Goal: Task Accomplishment & Management: Manage account settings

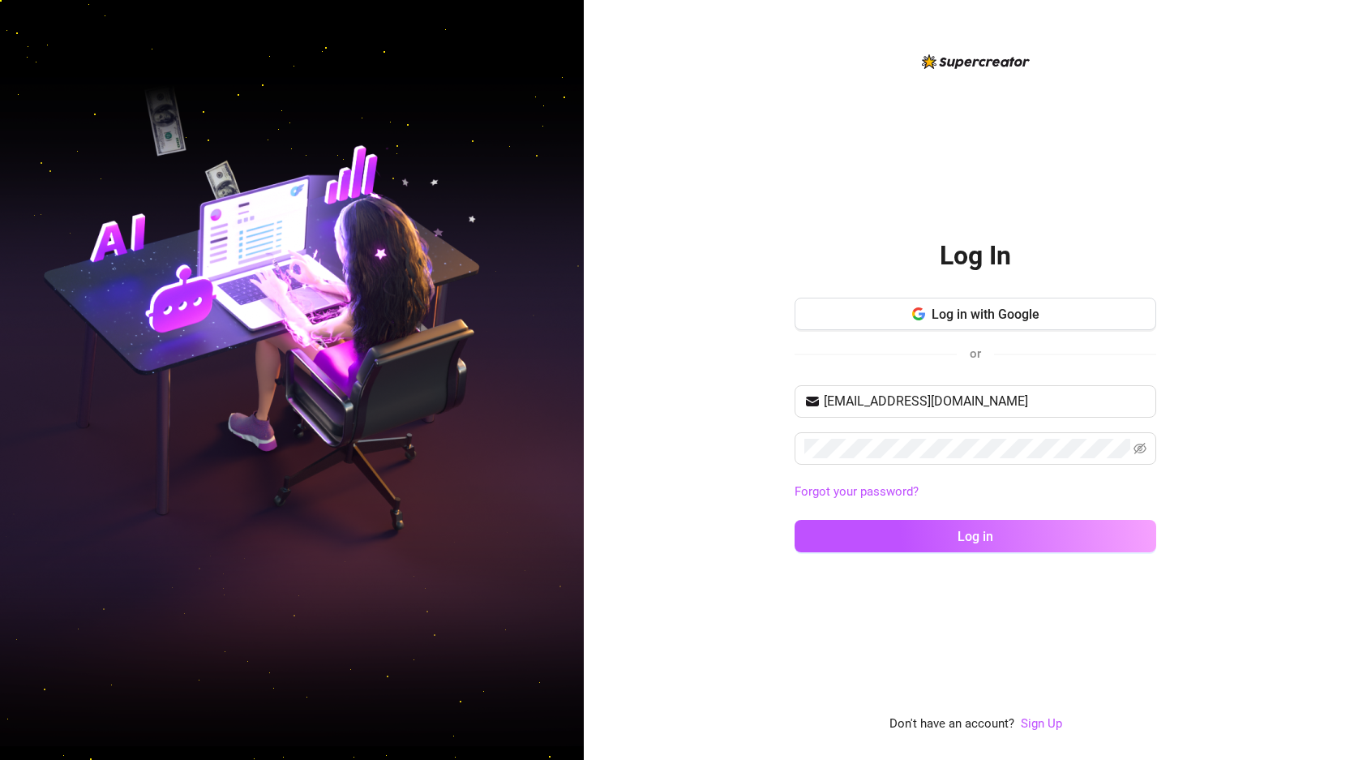
type input "[EMAIL_ADDRESS][DOMAIN_NAME]"
click at [795, 520] on button "Log in" at bounding box center [976, 536] width 362 height 32
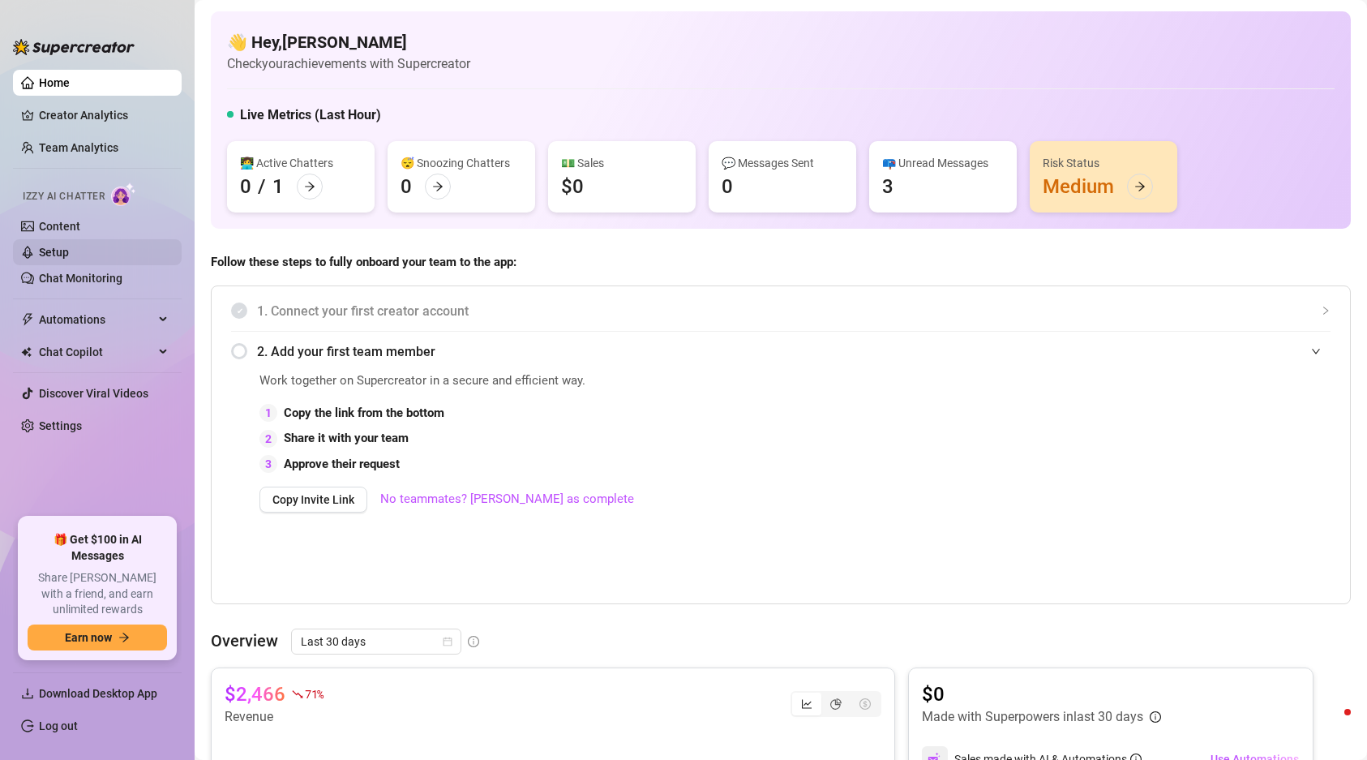
click at [50, 250] on link "Setup" at bounding box center [54, 252] width 30 height 13
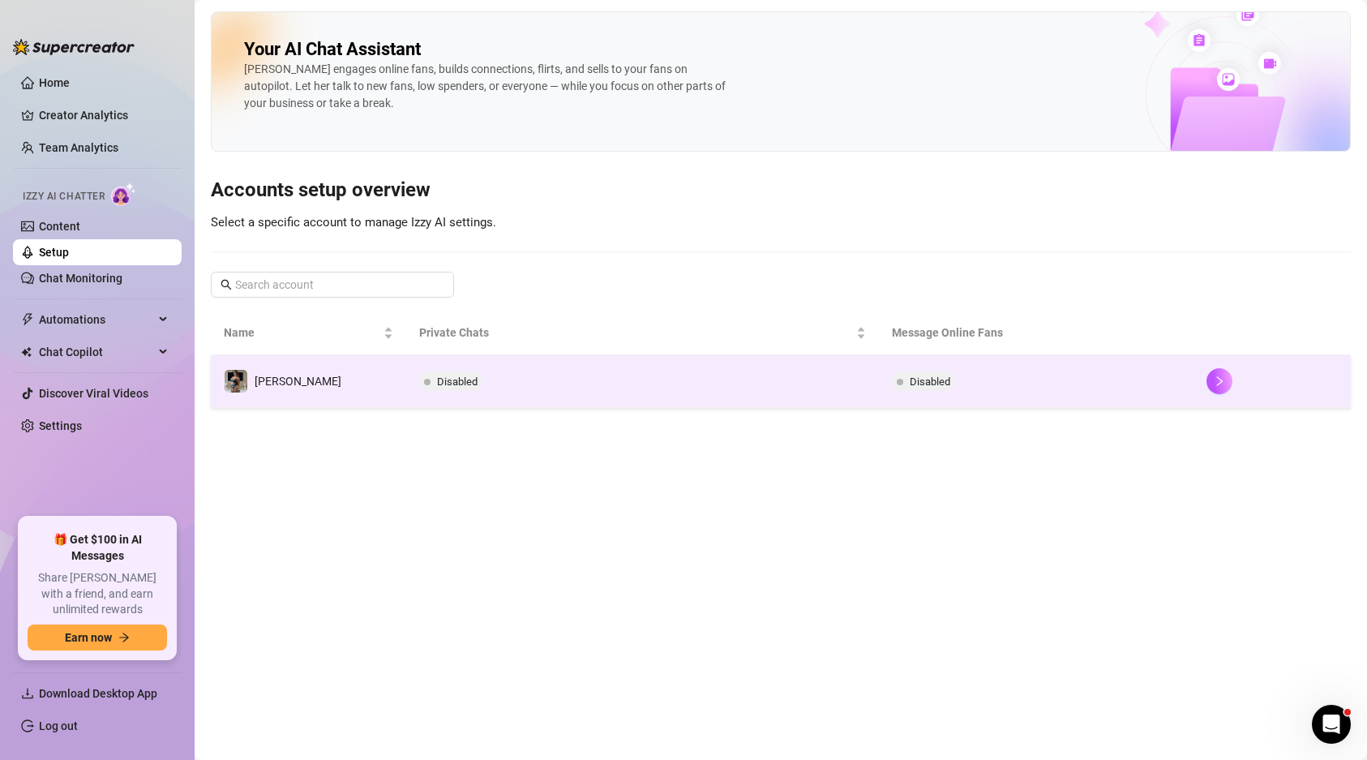
click at [316, 375] on td "[PERSON_NAME]" at bounding box center [308, 381] width 195 height 53
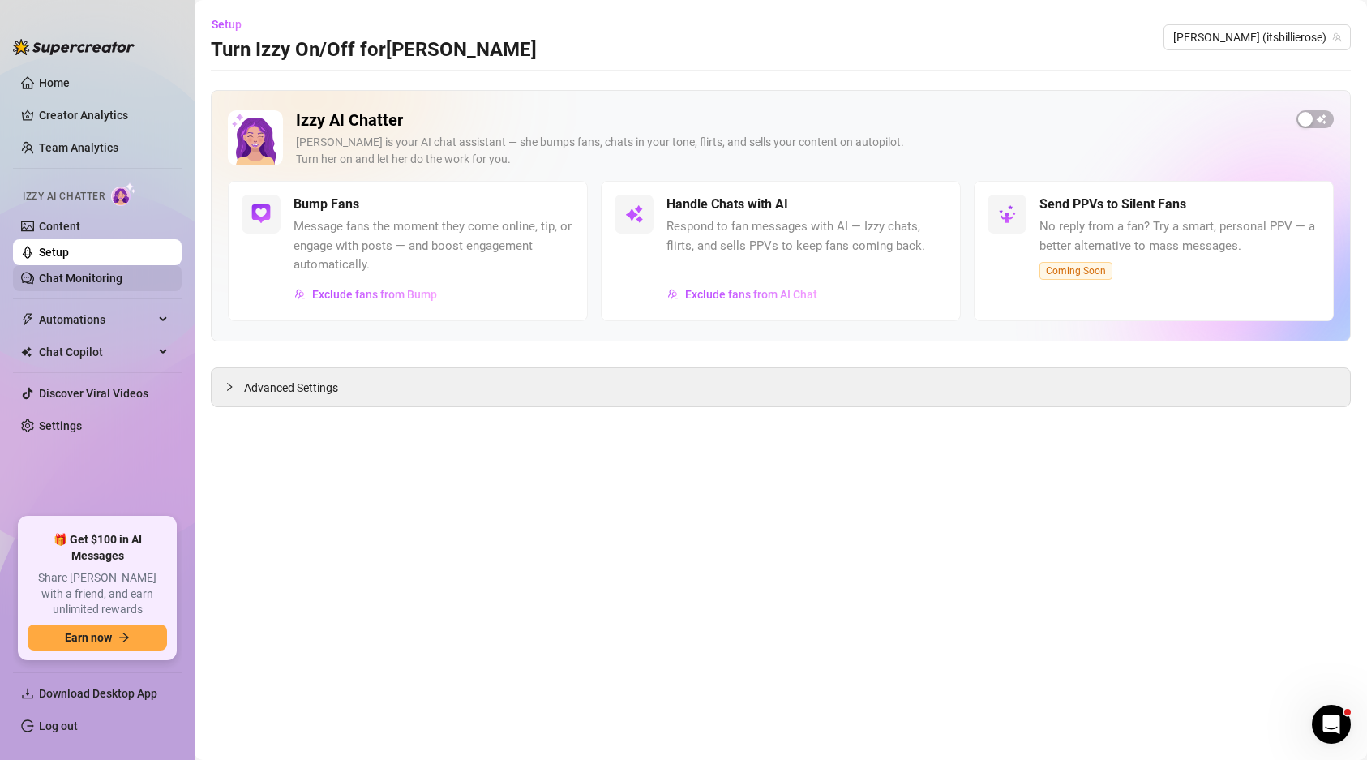
click at [111, 277] on link "Chat Monitoring" at bounding box center [81, 278] width 84 height 13
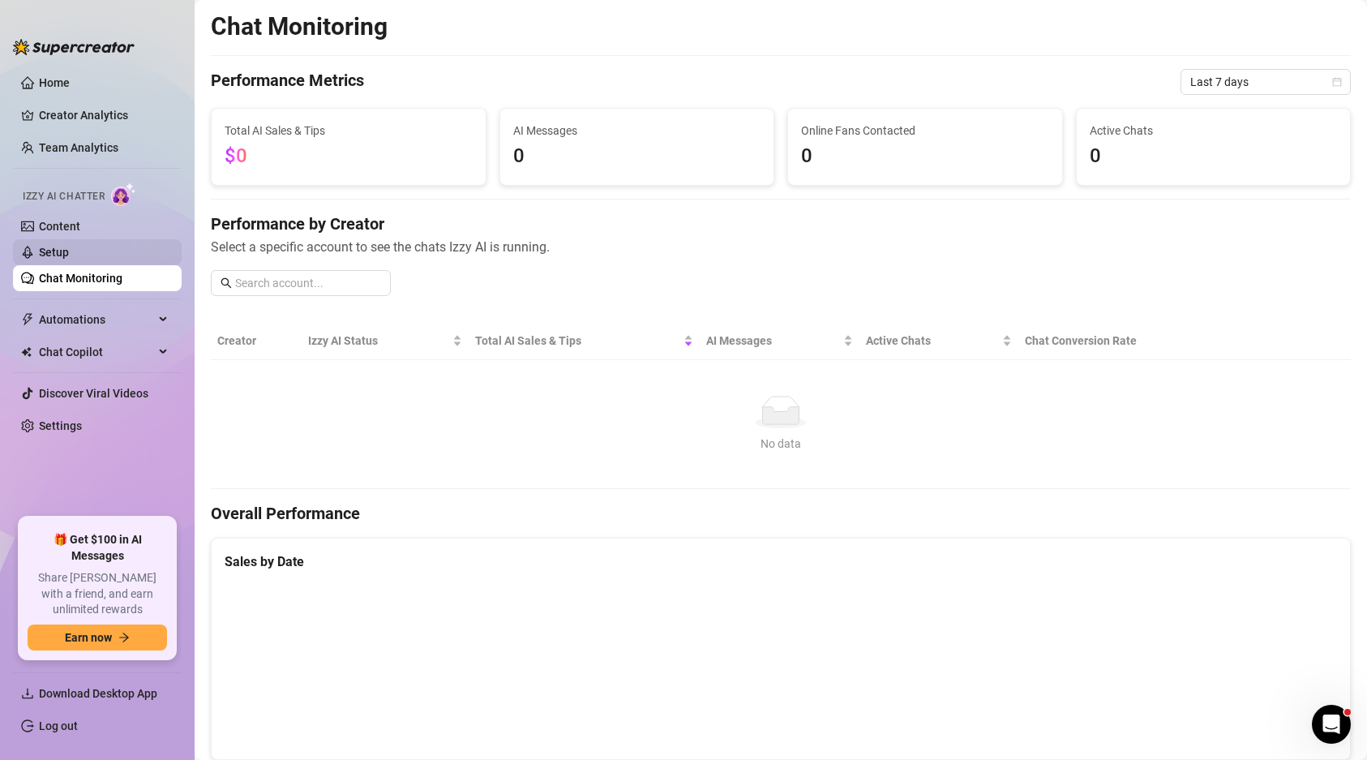
click at [56, 249] on link "Setup" at bounding box center [54, 252] width 30 height 13
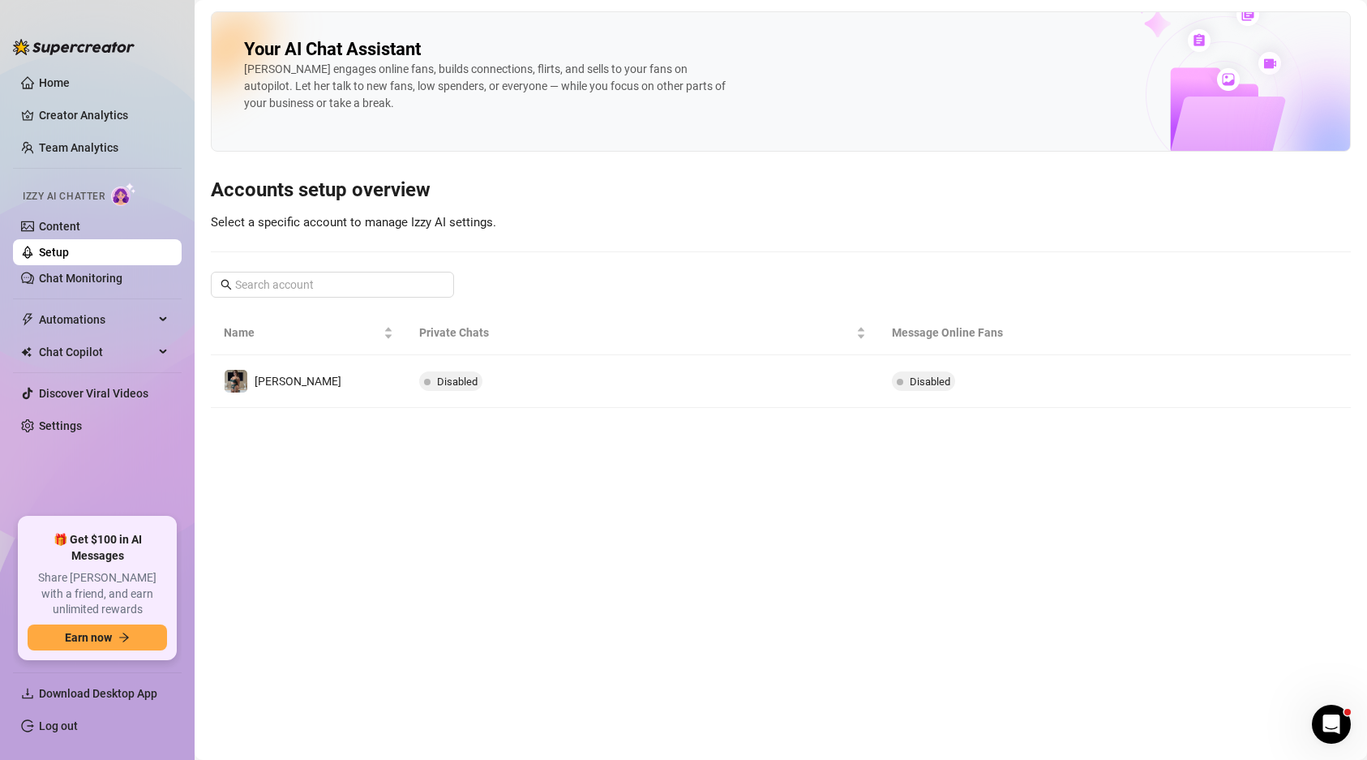
click at [56, 249] on link "Setup" at bounding box center [54, 252] width 30 height 13
click at [80, 220] on link "Content" at bounding box center [59, 226] width 41 height 13
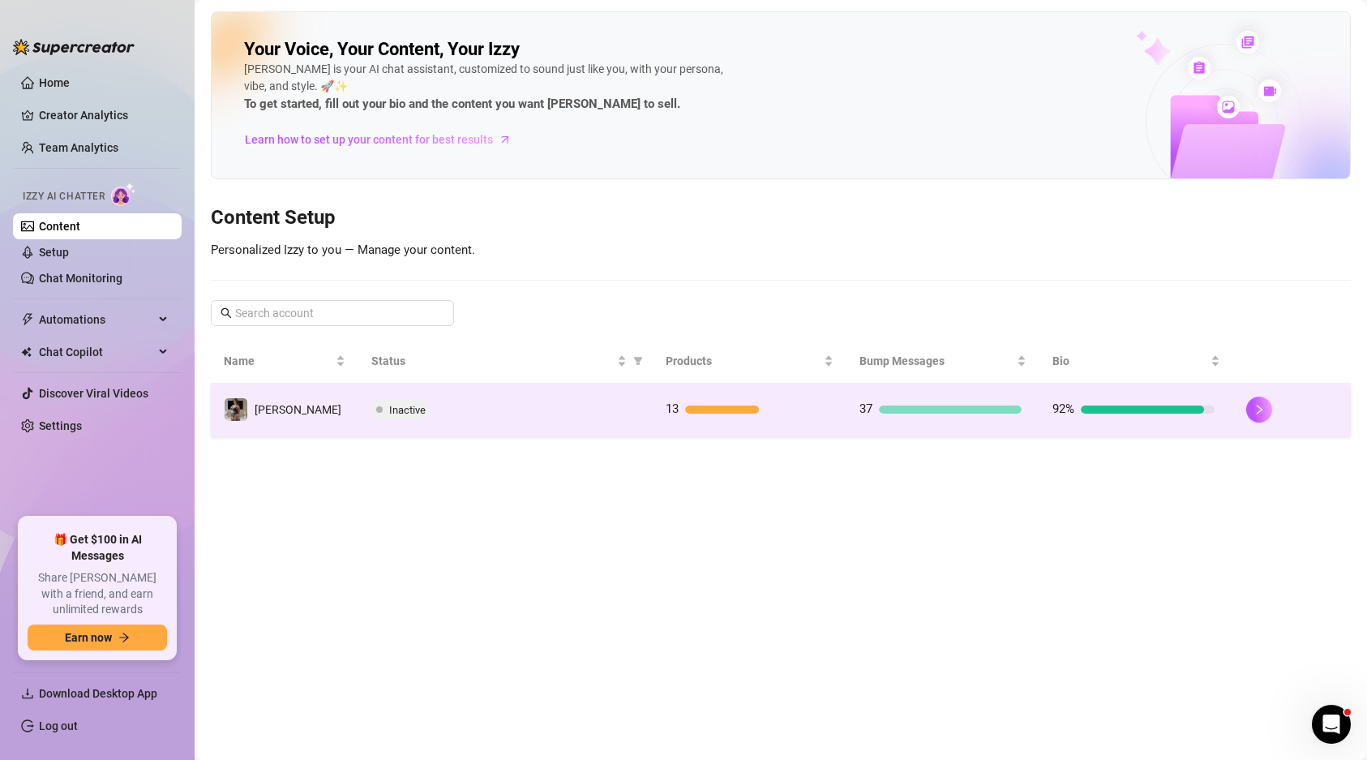
click at [294, 406] on td "[PERSON_NAME]" at bounding box center [285, 410] width 148 height 53
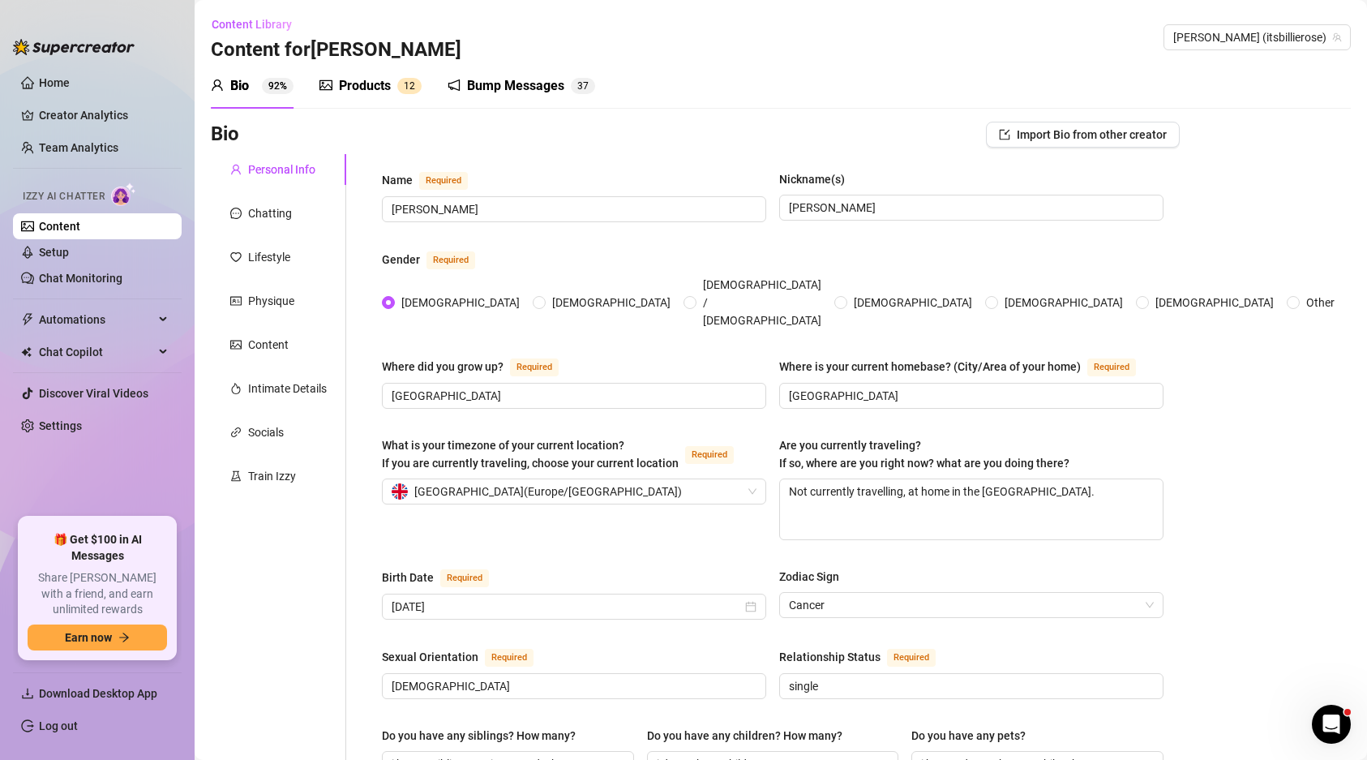
click at [372, 90] on div "Products" at bounding box center [365, 85] width 52 height 19
click at [371, 80] on div "Products" at bounding box center [365, 85] width 52 height 19
